Goal: Information Seeking & Learning: Learn about a topic

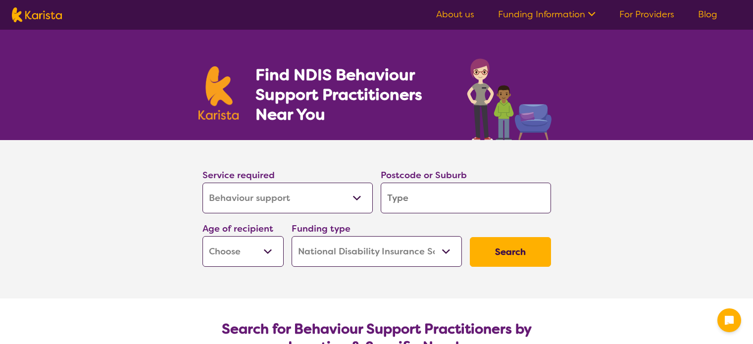
select select "Behaviour support"
select select "NDIS"
select select "Behaviour support"
select select "NDIS"
click at [713, 17] on link "Blog" at bounding box center [707, 14] width 19 height 12
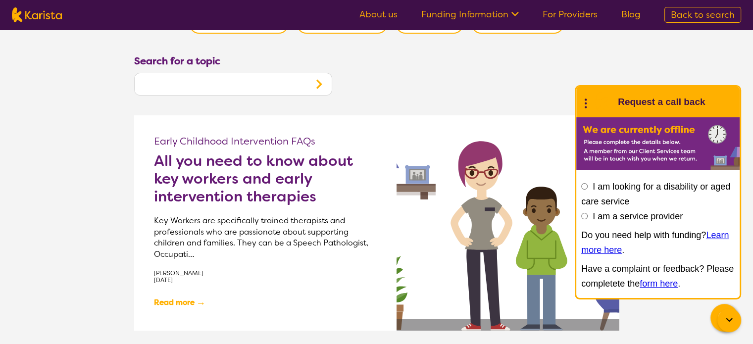
scroll to position [264, 0]
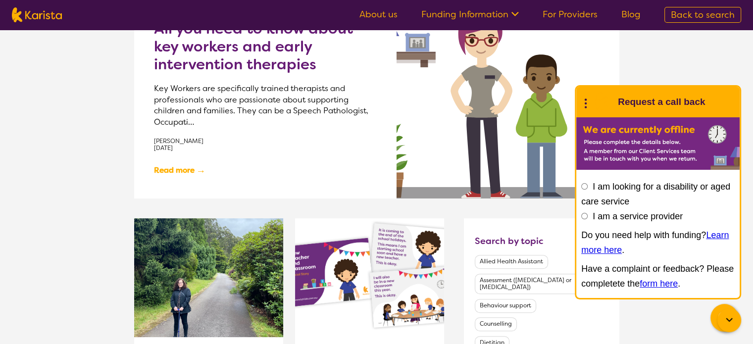
click at [727, 320] on icon at bounding box center [729, 320] width 6 height 4
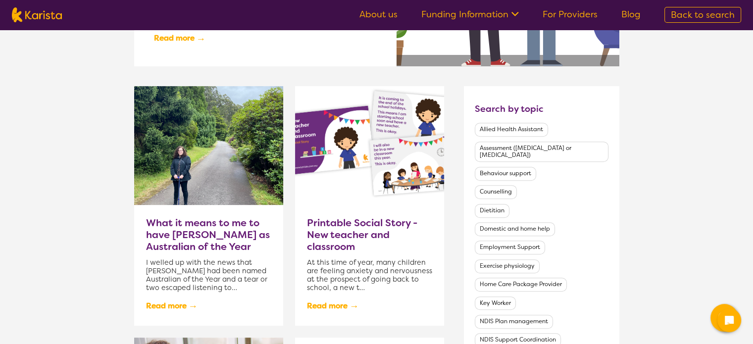
scroll to position [528, 0]
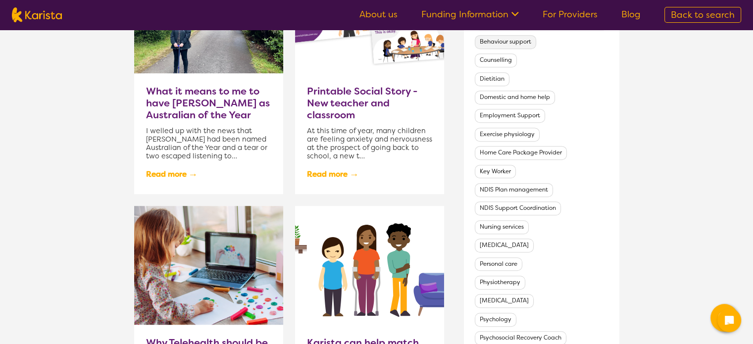
click at [515, 35] on button "Behaviour support" at bounding box center [505, 42] width 61 height 14
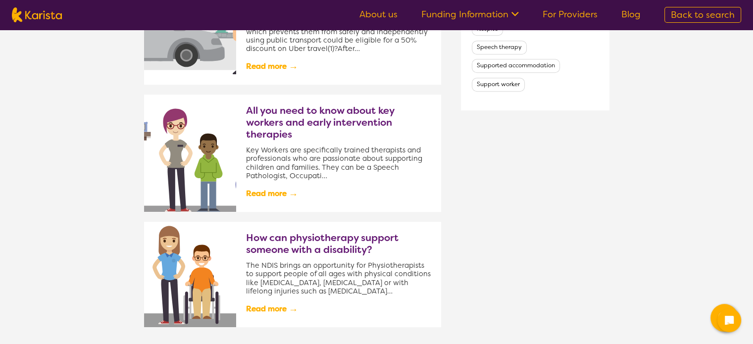
scroll to position [660, 0]
